Goal: Task Accomplishment & Management: Manage account settings

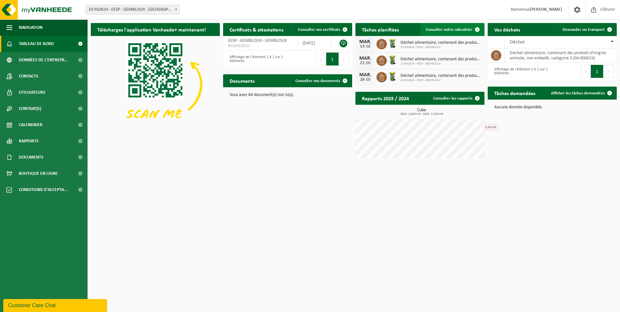
click at [476, 28] on span at bounding box center [477, 29] width 13 height 13
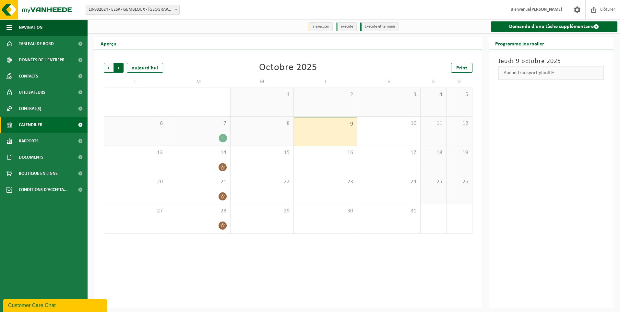
click at [110, 68] on span "Précédent" at bounding box center [109, 68] width 10 height 10
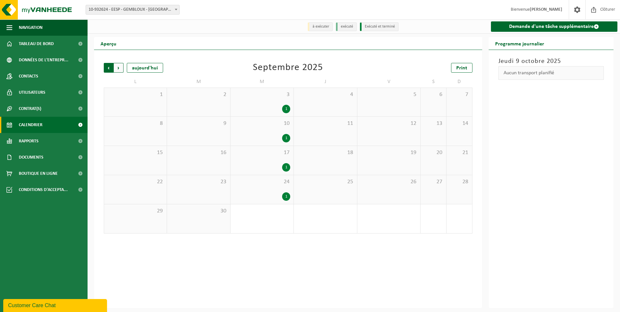
click at [120, 67] on span "Suivant" at bounding box center [119, 68] width 10 height 10
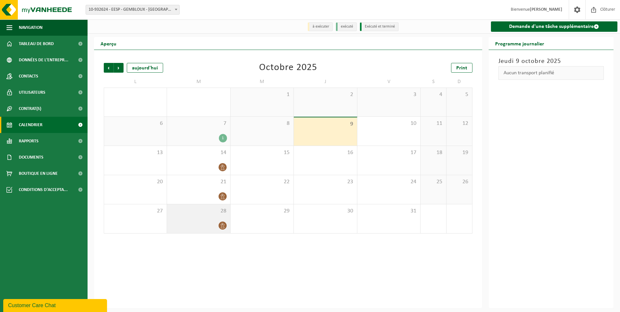
click at [222, 224] on icon at bounding box center [223, 226] width 6 height 6
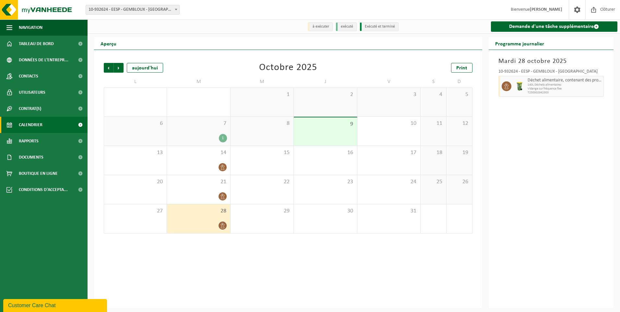
click at [321, 28] on li "à exécuter" at bounding box center [320, 26] width 25 height 9
click at [316, 26] on li "à exécuter" at bounding box center [320, 26] width 25 height 9
click at [317, 26] on li "à exécuter" at bounding box center [320, 26] width 25 height 9
click at [225, 223] on icon at bounding box center [223, 226] width 6 height 6
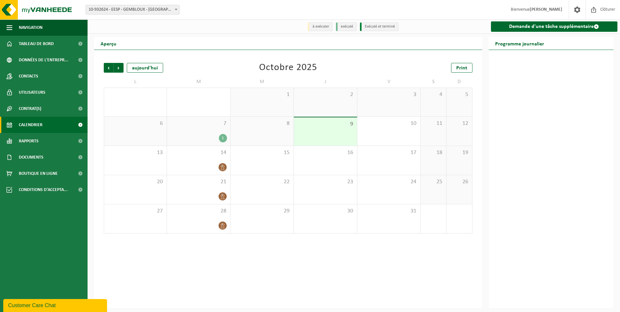
drag, startPoint x: 301, startPoint y: 277, endPoint x: 284, endPoint y: 271, distance: 18.0
click at [298, 275] on div "Précédent Suivant aujourd'hui Octobre 2025 Print L M M J V S D 29 30 1 2 3 4 5 …" at bounding box center [288, 179] width 388 height 258
click at [223, 217] on div "28" at bounding box center [198, 218] width 63 height 29
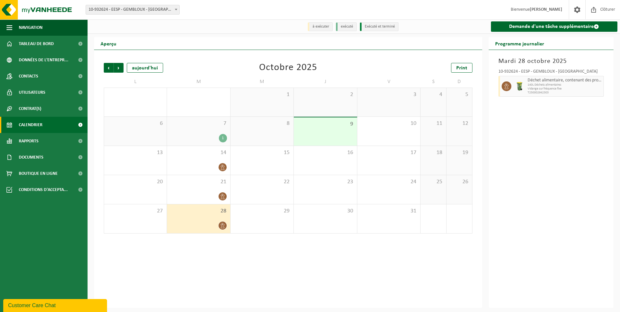
click at [314, 24] on li "à exécuter" at bounding box center [320, 26] width 25 height 9
click at [316, 25] on li "à exécuter" at bounding box center [320, 26] width 25 height 9
click at [222, 227] on icon at bounding box center [223, 226] width 6 height 6
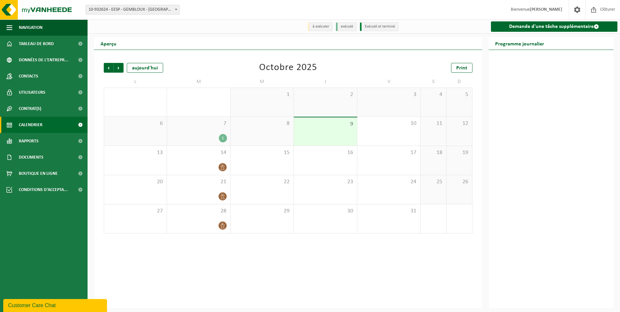
drag, startPoint x: 219, startPoint y: 224, endPoint x: 276, endPoint y: 263, distance: 69.1
click at [276, 263] on div "Précédent Suivant aujourd'hui Octobre 2025 Print L M M J V S D 29 30 1 2 3 4 5 …" at bounding box center [288, 179] width 388 height 258
click at [117, 68] on span "Suivant" at bounding box center [119, 68] width 10 height 10
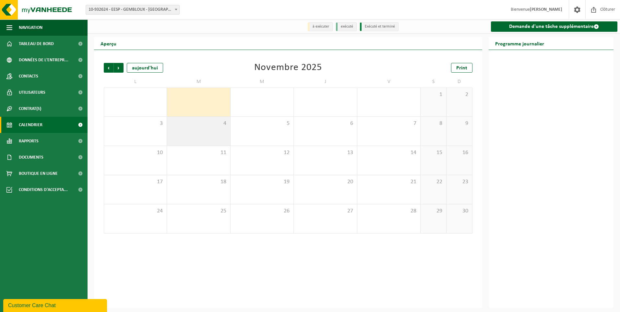
click at [209, 132] on div "4" at bounding box center [198, 131] width 63 height 29
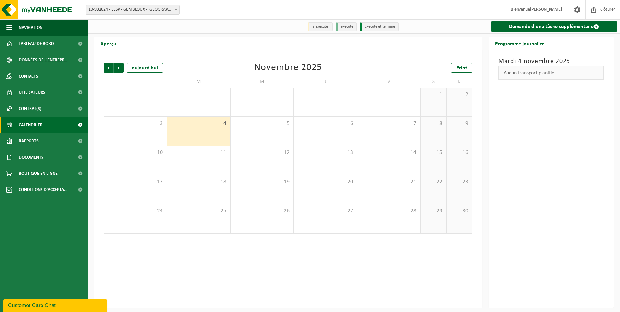
click at [321, 26] on li "à exécuter" at bounding box center [320, 26] width 25 height 9
click at [106, 66] on span "Précédent" at bounding box center [109, 68] width 10 height 10
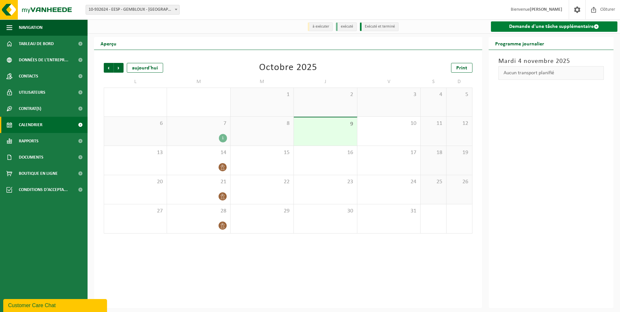
click at [595, 26] on span at bounding box center [595, 26] width 5 height 5
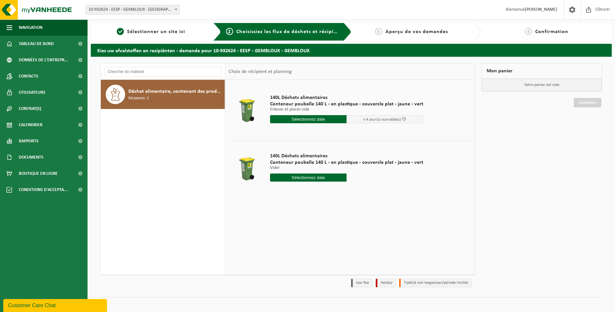
click at [277, 32] on span "Choisissiez les flux de déchets et récipients" at bounding box center [290, 31] width 108 height 5
click at [423, 31] on span "Aperçu de vos demandes" at bounding box center [416, 31] width 63 height 5
click at [313, 118] on input "text" at bounding box center [308, 119] width 77 height 8
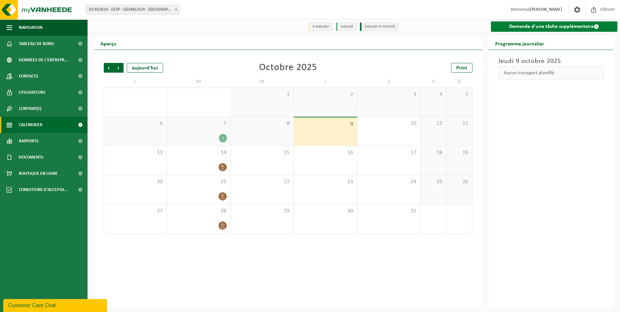
click at [571, 26] on link "Demande d'une tâche supplémentaire" at bounding box center [554, 26] width 127 height 10
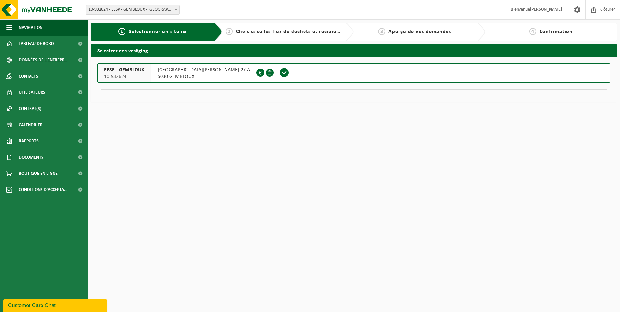
click at [274, 31] on span "Choisissiez les flux de déchets et récipients" at bounding box center [290, 31] width 108 height 5
click at [167, 32] on span "Sélectionner un site ici" at bounding box center [158, 31] width 58 height 5
click at [279, 73] on span at bounding box center [284, 73] width 10 height 10
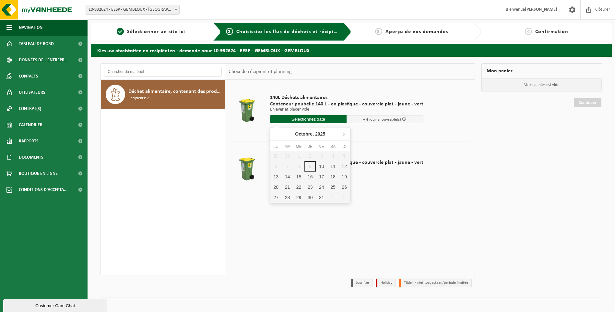
click at [302, 118] on input "text" at bounding box center [308, 119] width 77 height 8
click at [287, 196] on div "28" at bounding box center [287, 197] width 11 height 10
type input "à partir de 2025-10-28"
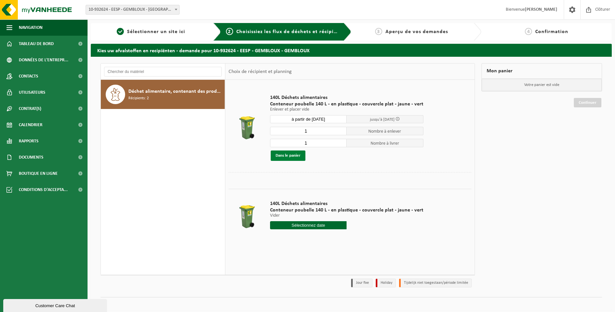
click at [290, 156] on button "Dans le panier" at bounding box center [288, 155] width 35 height 10
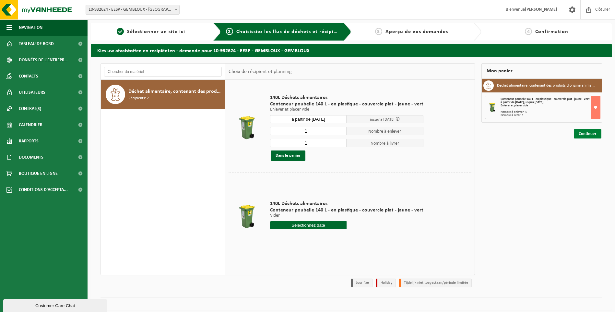
click at [590, 132] on link "Continuer" at bounding box center [588, 133] width 28 height 9
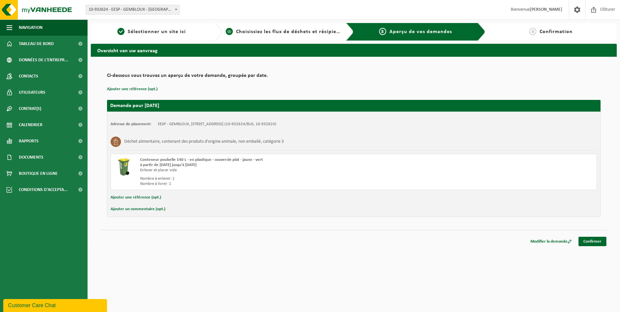
click at [286, 32] on span "Choisissiez les flux de déchets et récipients" at bounding box center [290, 31] width 108 height 5
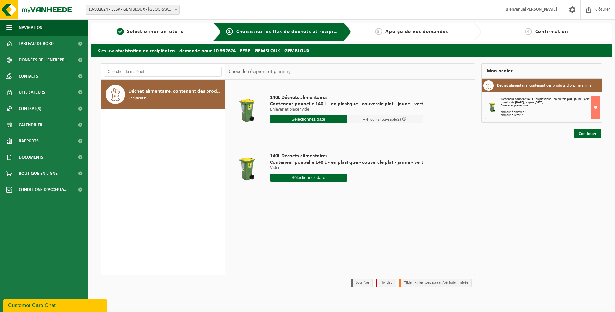
click at [545, 31] on span "Confirmation" at bounding box center [551, 31] width 33 height 5
click at [591, 132] on link "Continuer" at bounding box center [588, 133] width 28 height 9
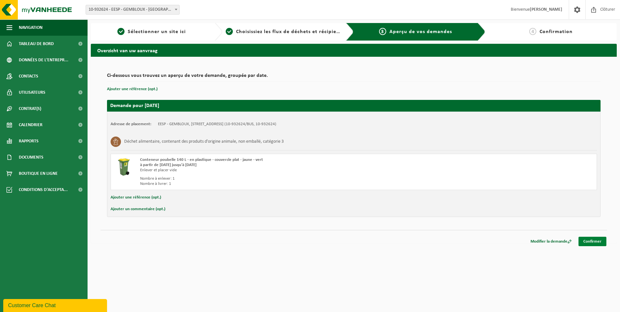
click at [595, 239] on link "Confirmer" at bounding box center [592, 241] width 28 height 9
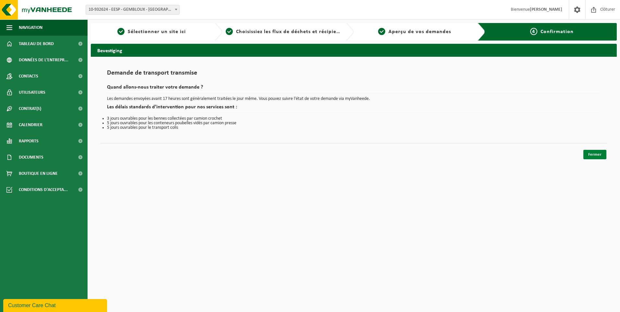
click at [592, 154] on link "Fermer" at bounding box center [594, 154] width 23 height 9
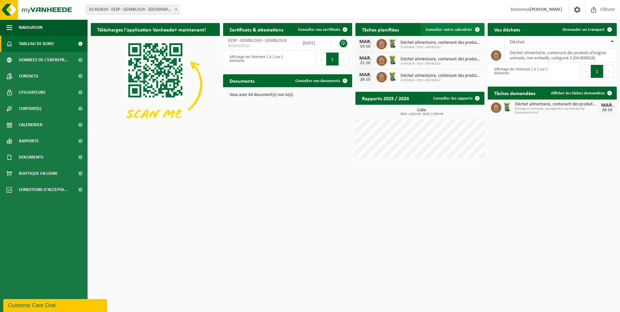
click at [477, 30] on span at bounding box center [477, 29] width 13 height 13
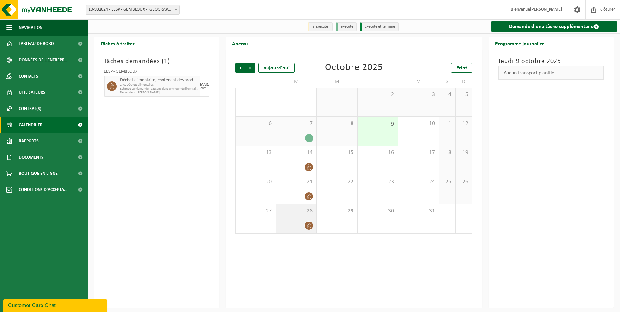
click at [306, 223] on icon at bounding box center [309, 226] width 6 height 6
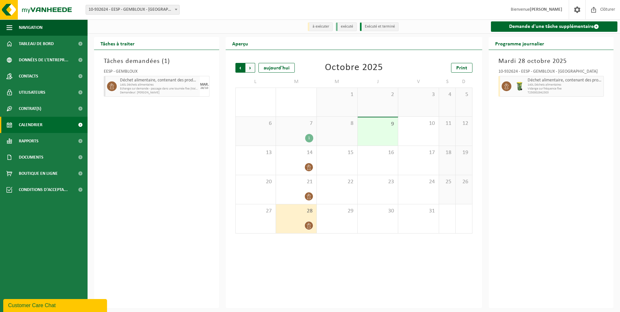
click at [250, 68] on span "Suivant" at bounding box center [250, 68] width 10 height 10
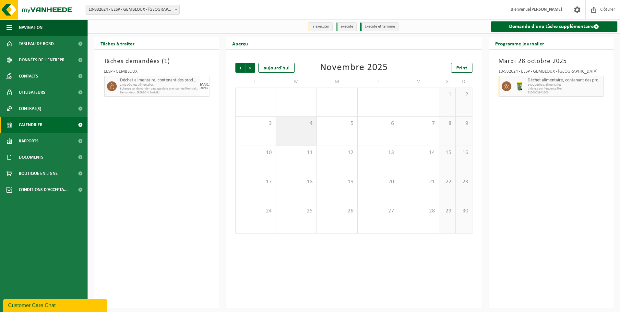
click at [307, 124] on span "4" at bounding box center [296, 123] width 34 height 7
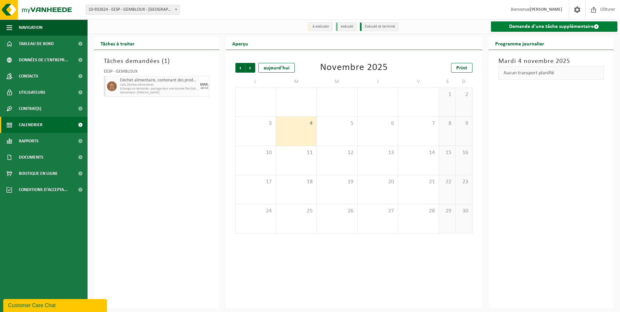
click at [553, 27] on link "Demande d'une tâche supplémentaire" at bounding box center [554, 26] width 127 height 10
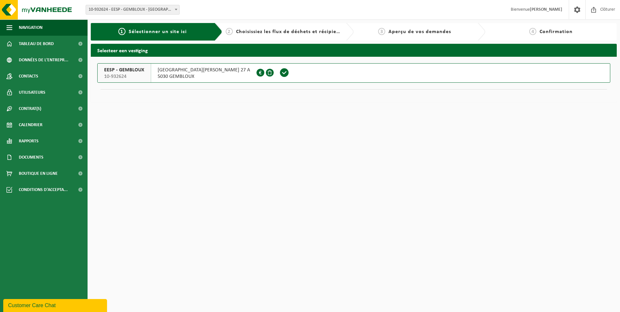
click at [279, 72] on span at bounding box center [284, 73] width 10 height 10
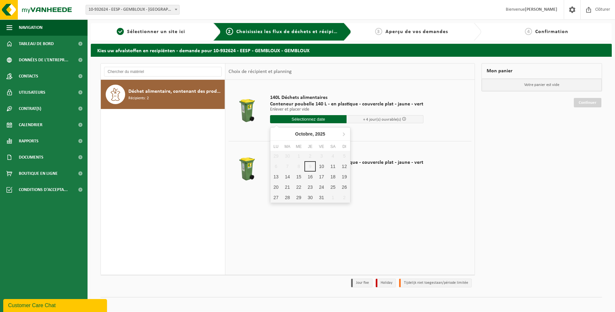
click at [307, 118] on input "text" at bounding box center [308, 119] width 77 height 8
click at [287, 196] on div "28" at bounding box center [287, 197] width 11 height 10
type input "à partir de [DATE]"
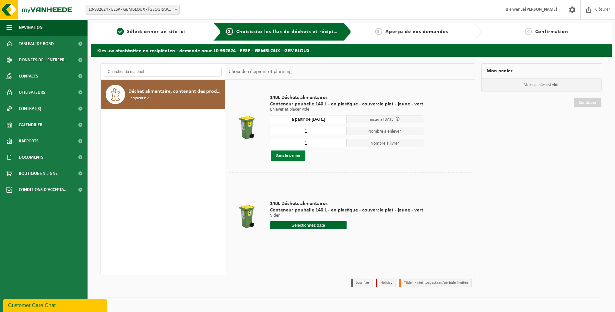
click at [292, 156] on button "Dans le panier" at bounding box center [288, 155] width 35 height 10
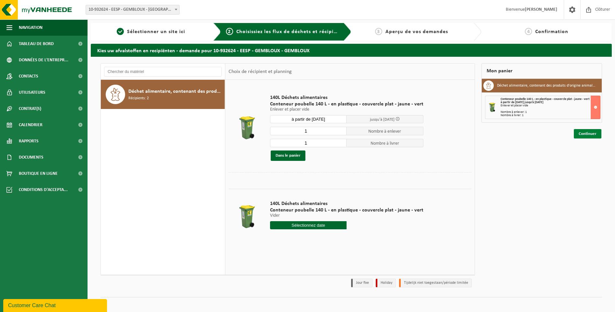
click at [588, 133] on link "Continuer" at bounding box center [588, 133] width 28 height 9
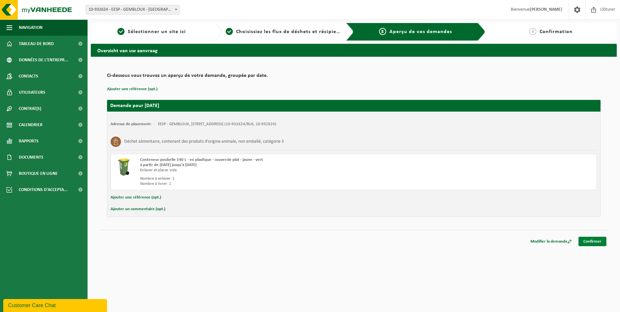
click at [595, 240] on link "Confirmer" at bounding box center [592, 241] width 28 height 9
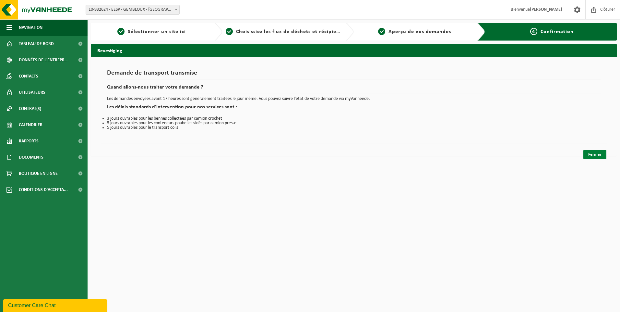
click at [594, 153] on link "Fermer" at bounding box center [594, 154] width 23 height 9
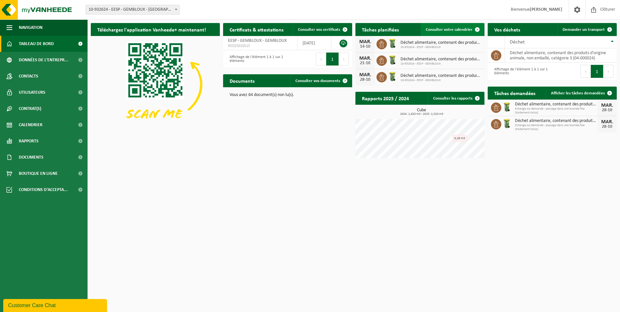
click at [478, 29] on span at bounding box center [477, 29] width 13 height 13
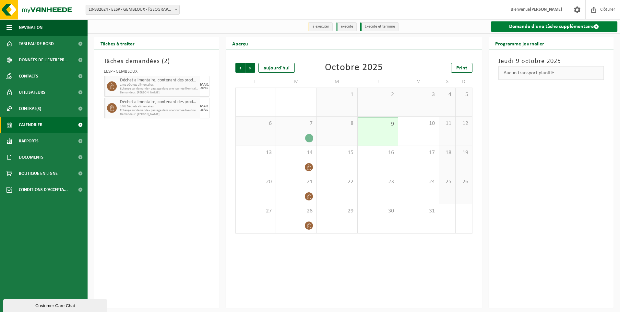
click at [543, 26] on link "Demande d'une tâche supplémentaire" at bounding box center [554, 26] width 127 height 10
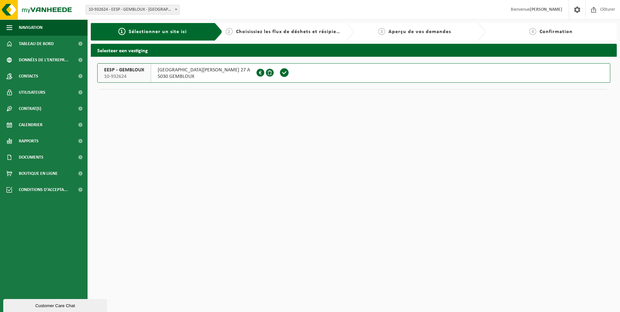
click at [279, 71] on span at bounding box center [284, 73] width 10 height 10
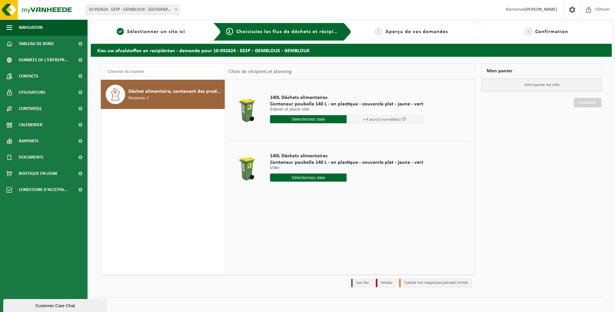
click at [312, 117] on input "text" at bounding box center [308, 119] width 77 height 8
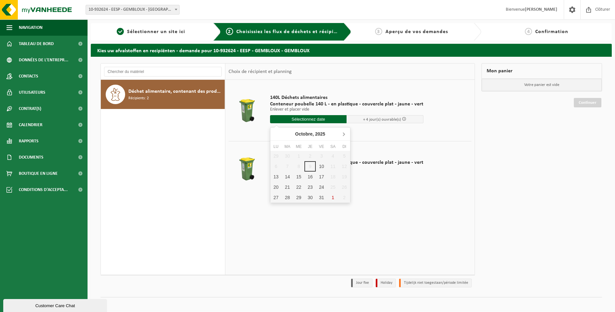
click at [343, 133] on icon at bounding box center [343, 134] width 10 height 10
click at [288, 164] on div "4" at bounding box center [287, 166] width 11 height 10
type input "à partir de 2025-11-04"
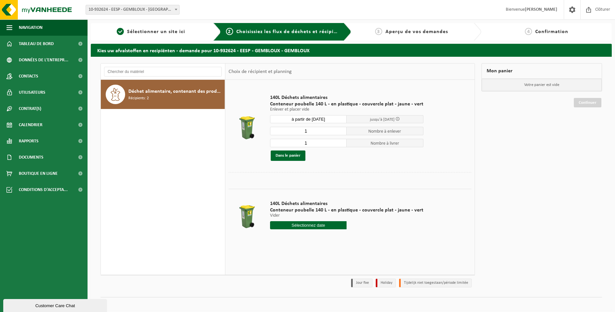
click at [398, 118] on span at bounding box center [397, 119] width 4 height 4
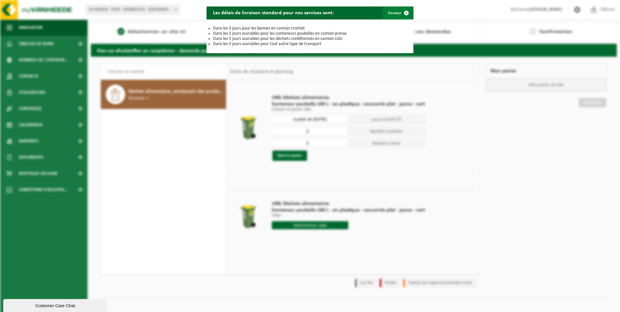
click at [403, 11] on span "button" at bounding box center [406, 12] width 13 height 13
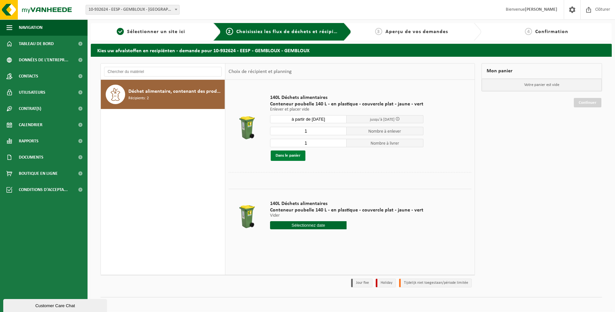
click at [286, 154] on button "Dans le panier" at bounding box center [288, 155] width 35 height 10
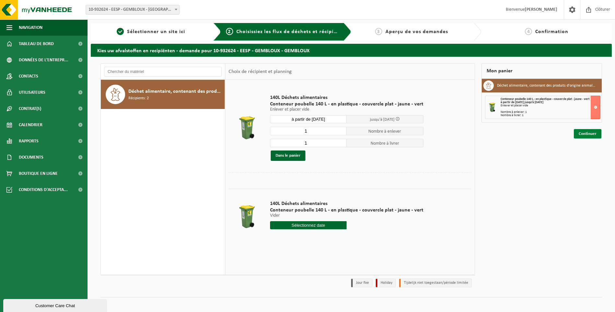
click at [582, 134] on link "Continuer" at bounding box center [588, 133] width 28 height 9
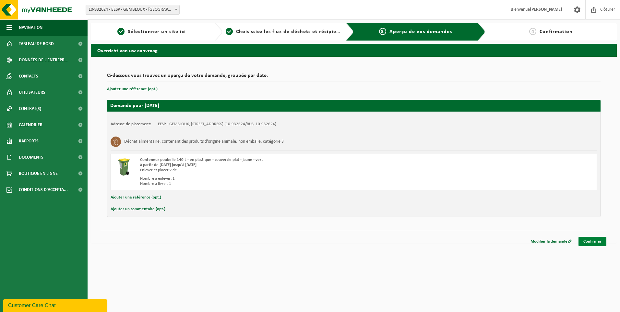
click at [593, 242] on link "Confirmer" at bounding box center [592, 241] width 28 height 9
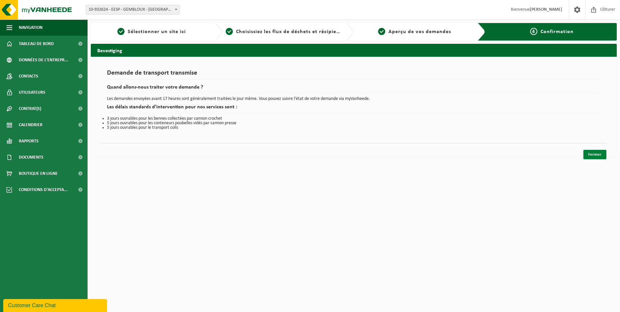
click at [594, 155] on link "Fermer" at bounding box center [594, 154] width 23 height 9
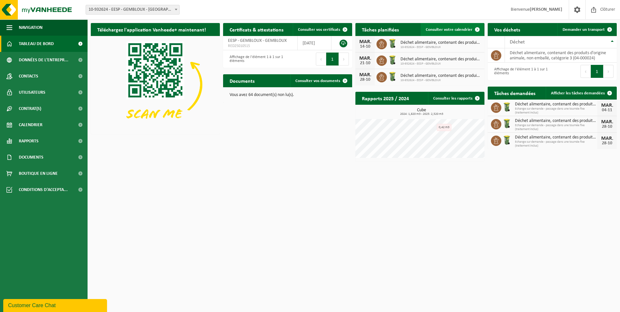
click at [478, 29] on span at bounding box center [477, 29] width 13 height 13
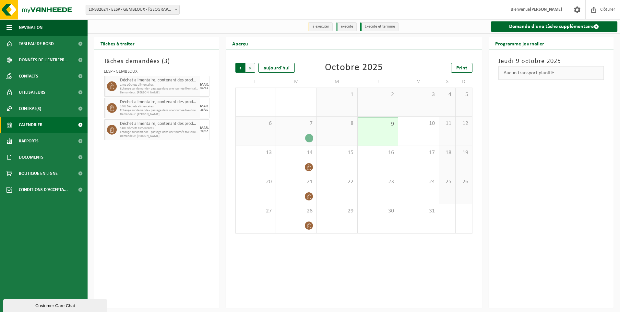
click at [252, 68] on span "Suivant" at bounding box center [250, 68] width 10 height 10
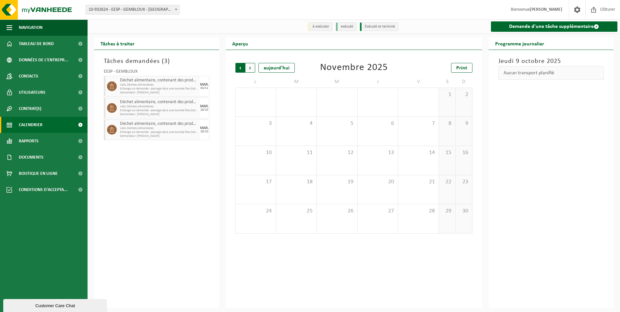
click at [249, 68] on span "Suivant" at bounding box center [250, 68] width 10 height 10
click at [241, 66] on span "Précédent" at bounding box center [240, 68] width 10 height 10
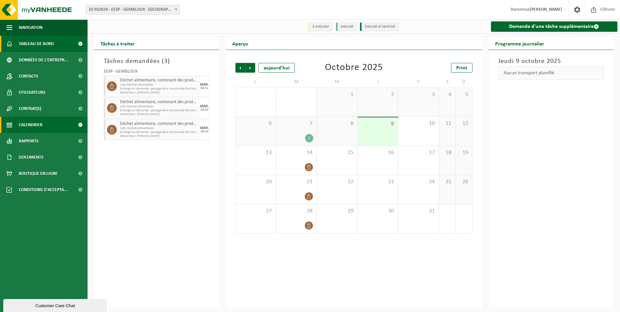
click at [42, 43] on span "Tableau de bord" at bounding box center [36, 44] width 35 height 16
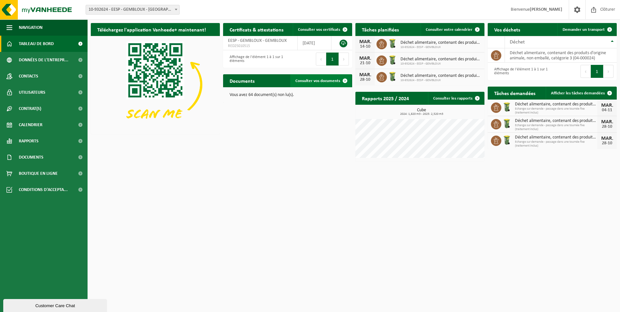
click at [345, 79] on span at bounding box center [344, 80] width 13 height 13
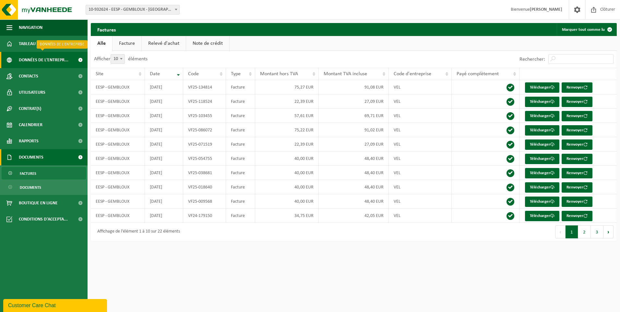
click at [35, 59] on span "Données de l'entrepr..." at bounding box center [44, 60] width 50 height 16
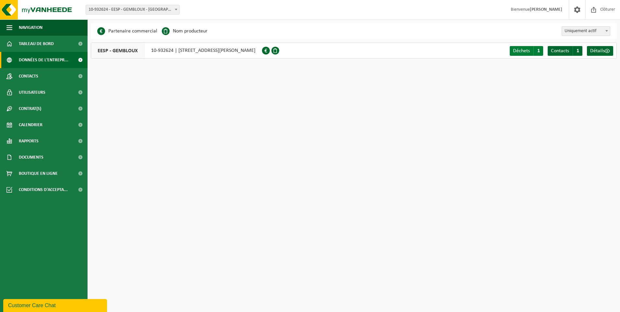
click at [521, 51] on span "Déchets" at bounding box center [521, 50] width 17 height 5
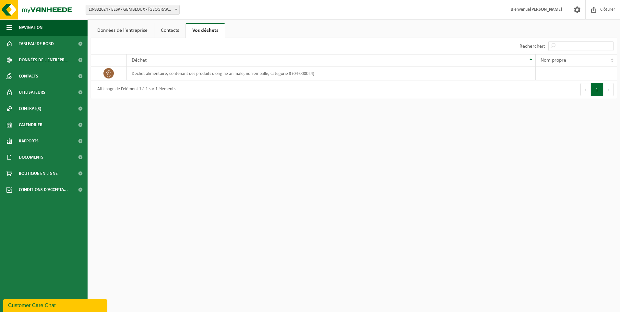
click at [171, 29] on link "Contacts" at bounding box center [169, 30] width 31 height 15
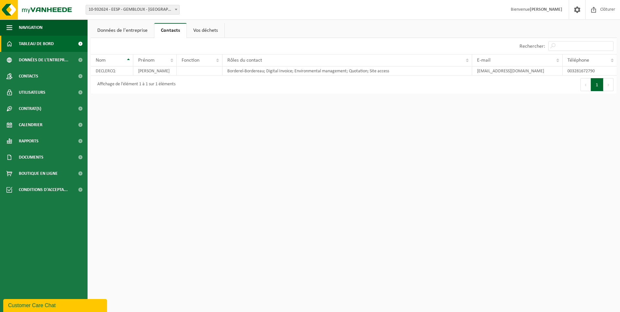
click at [37, 45] on span "Tableau de bord" at bounding box center [36, 44] width 35 height 16
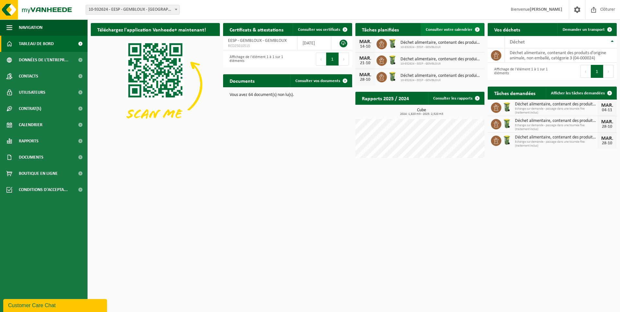
click at [478, 28] on span at bounding box center [477, 29] width 13 height 13
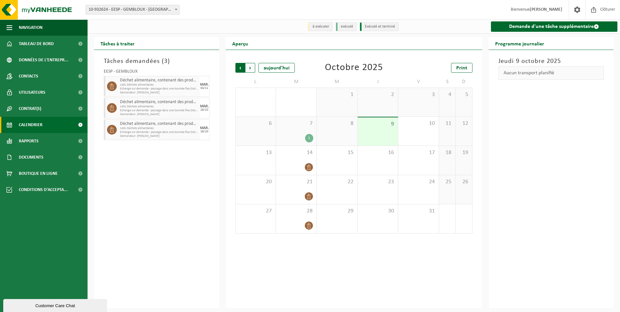
click at [252, 66] on span "Suivant" at bounding box center [250, 68] width 10 height 10
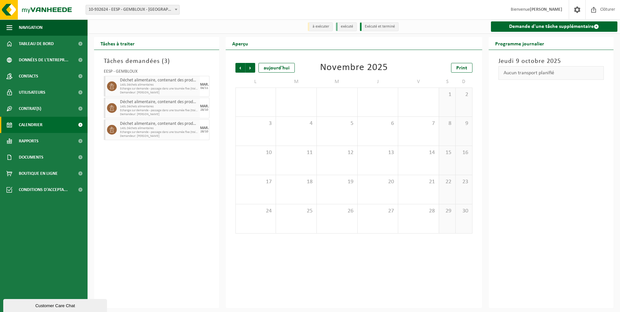
click at [172, 129] on span "140L Déchets alimentaires" at bounding box center [159, 128] width 78 height 4
click at [239, 67] on span "Précédent" at bounding box center [240, 68] width 10 height 10
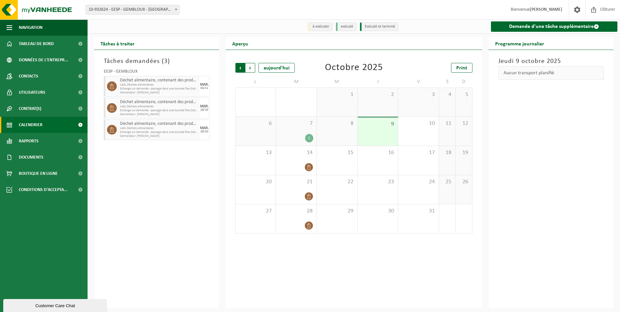
click at [250, 67] on span "Suivant" at bounding box center [250, 68] width 10 height 10
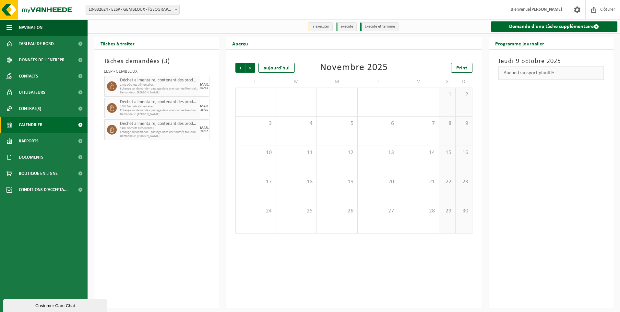
drag, startPoint x: 203, startPoint y: 108, endPoint x: 163, endPoint y: 175, distance: 77.6
click at [163, 175] on div "Tâches demandées ( 3 ) EESP - GEMBLOUX Déchet alimentaire, contenant des produi…" at bounding box center [156, 179] width 125 height 258
click at [148, 131] on span "Echange sur demande - passage dans une tournée fixe (traitement inclus)" at bounding box center [159, 132] width 78 height 4
drag, startPoint x: 148, startPoint y: 131, endPoint x: 165, endPoint y: 154, distance: 29.4
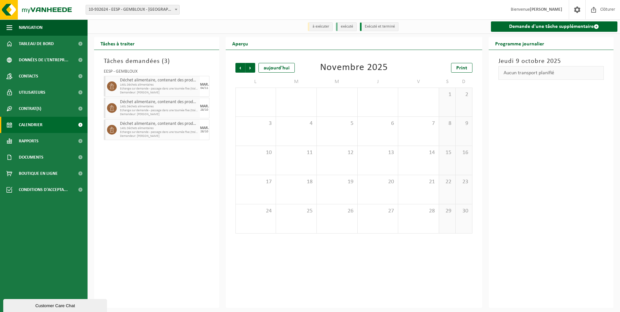
click at [165, 154] on div "Tâches demandées ( 3 ) EESP - GEMBLOUX Déchet alimentaire, contenant des produi…" at bounding box center [156, 179] width 125 height 258
click at [80, 124] on span at bounding box center [80, 125] width 15 height 16
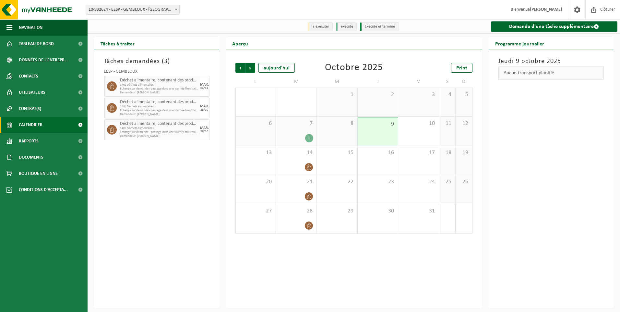
click at [80, 124] on span at bounding box center [80, 125] width 15 height 16
